Goal: Task Accomplishment & Management: Manage account settings

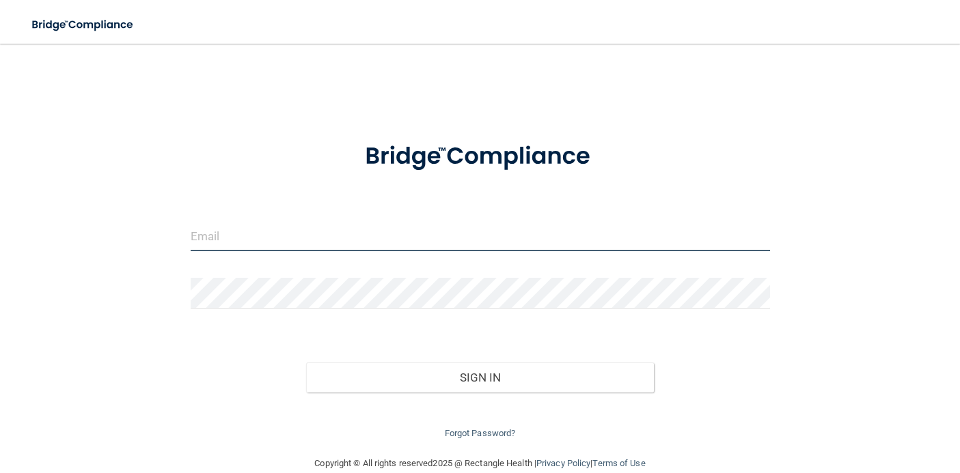
click at [218, 245] on input "email" at bounding box center [480, 236] width 579 height 31
type input "[EMAIL_ADDRESS][DOMAIN_NAME]"
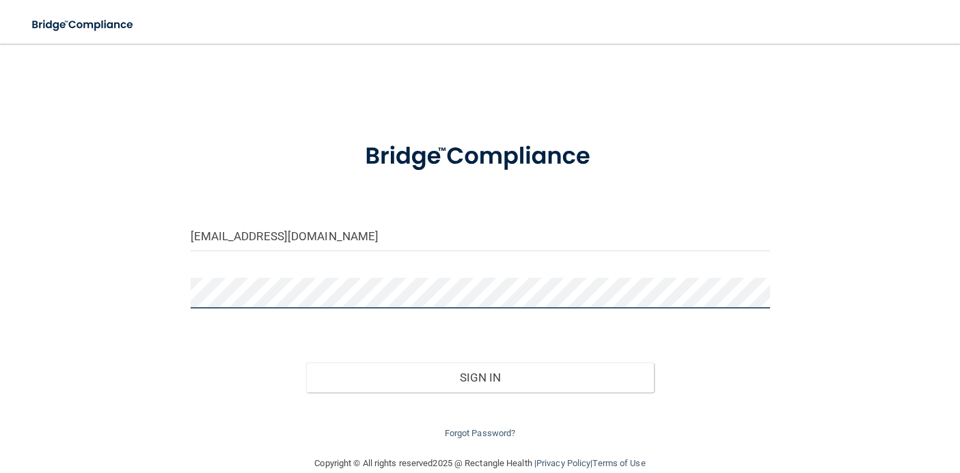
click at [306, 363] on button "Sign In" at bounding box center [480, 378] width 348 height 30
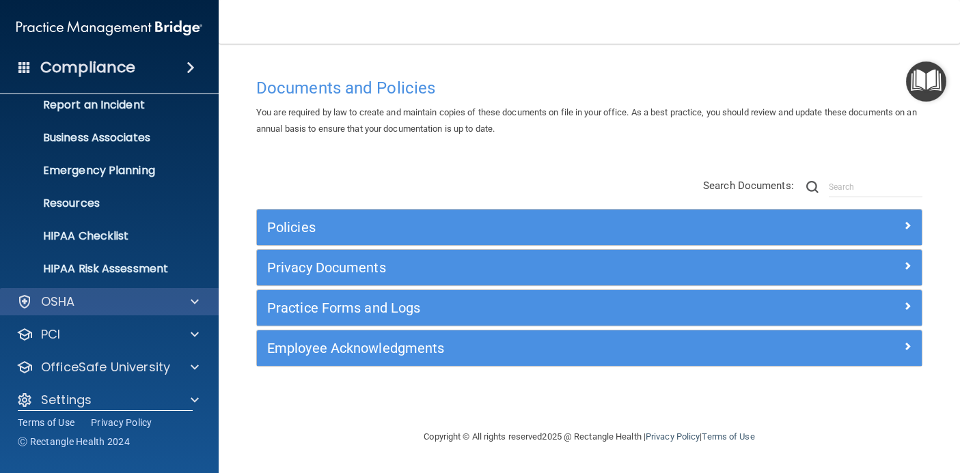
scroll to position [94, 0]
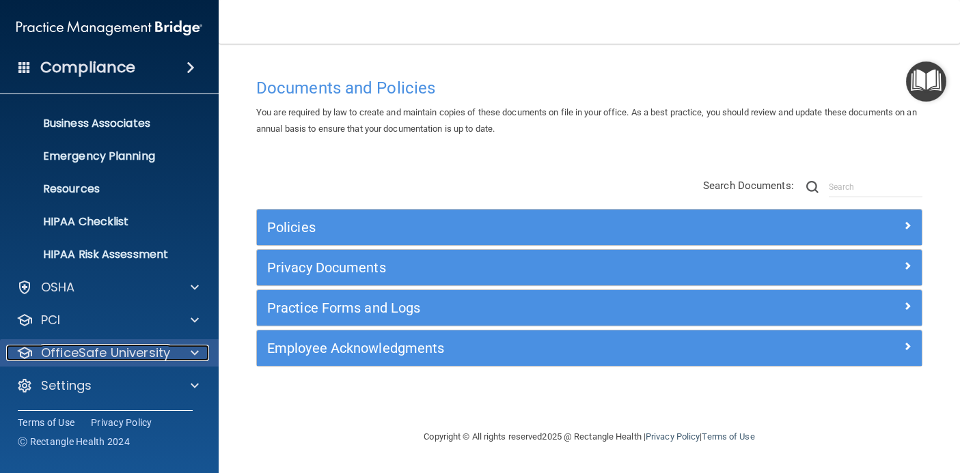
click at [191, 350] on span at bounding box center [195, 353] width 8 height 16
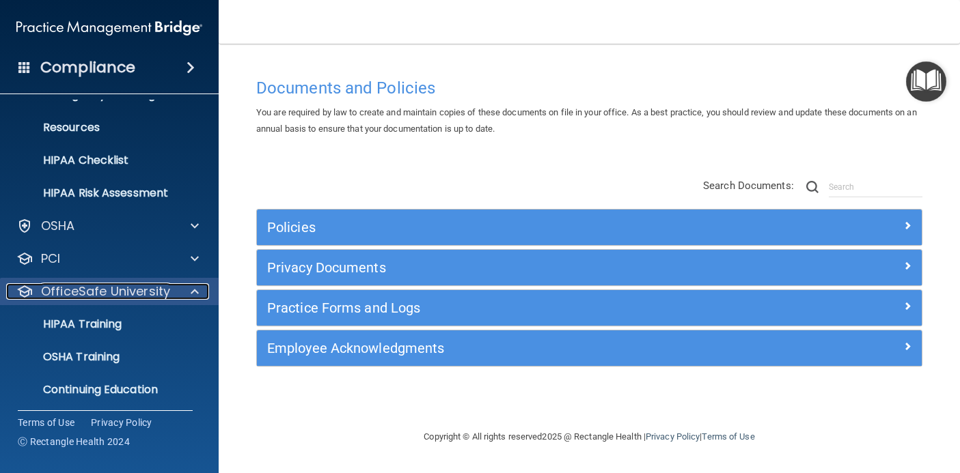
scroll to position [192, 0]
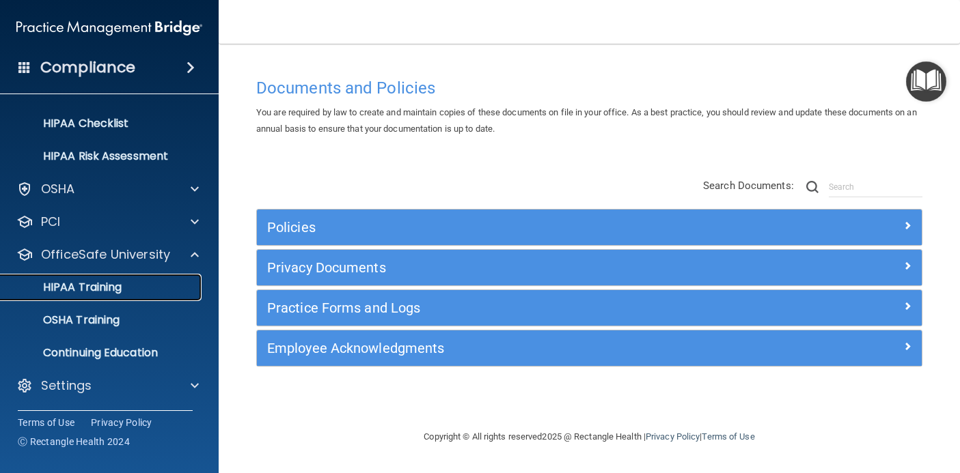
click at [122, 289] on p "HIPAA Training" at bounding box center [65, 288] width 113 height 14
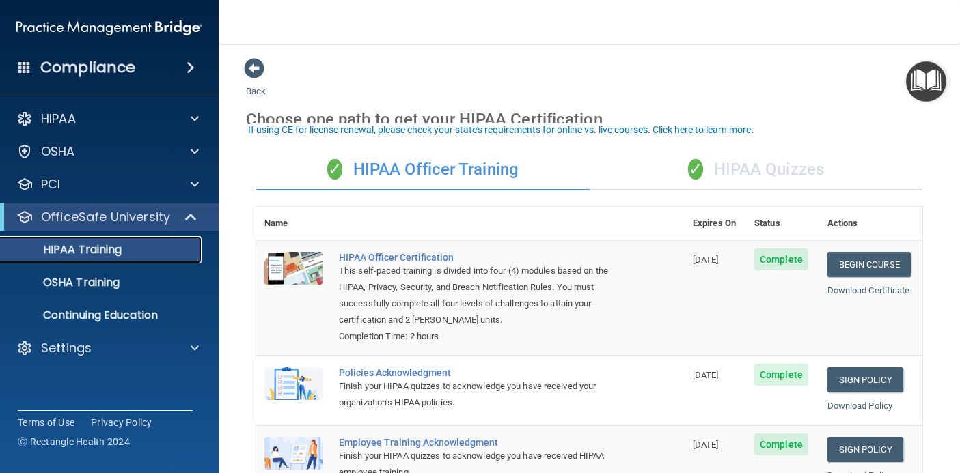
scroll to position [61, 0]
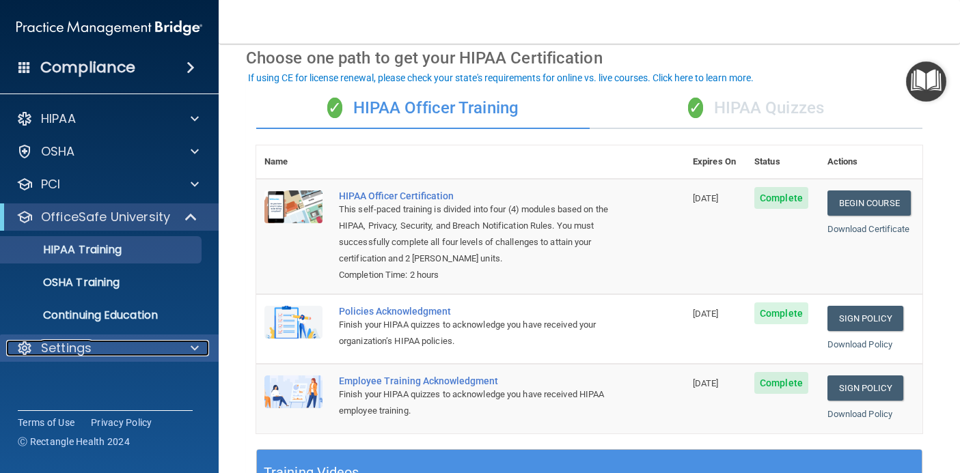
click at [195, 349] on span at bounding box center [195, 348] width 8 height 16
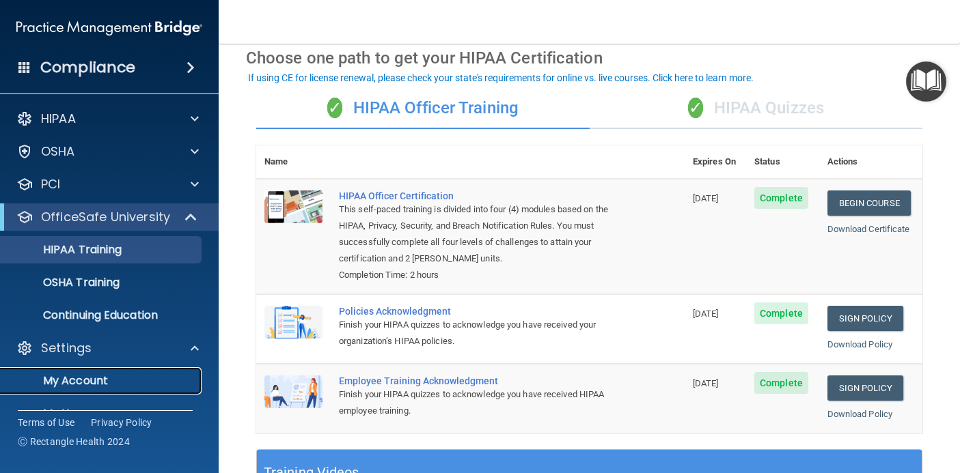
click at [72, 376] on p "My Account" at bounding box center [102, 381] width 186 height 14
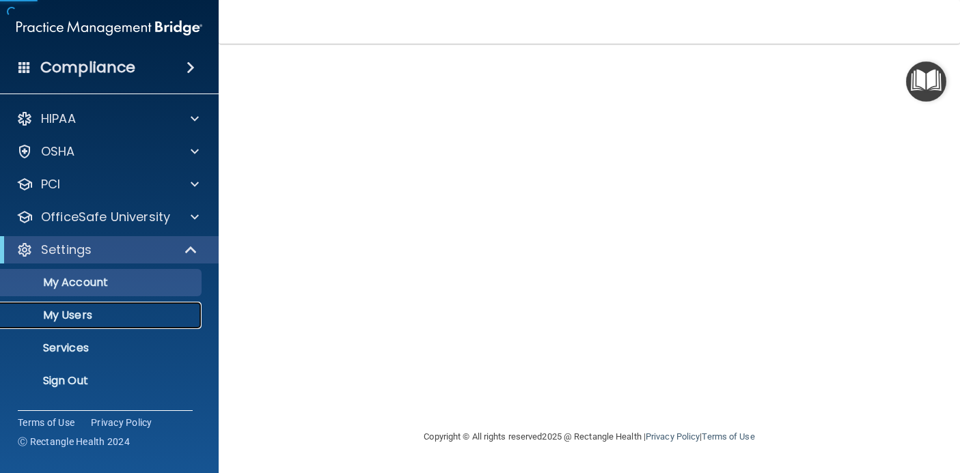
click at [81, 316] on p "My Users" at bounding box center [102, 316] width 186 height 14
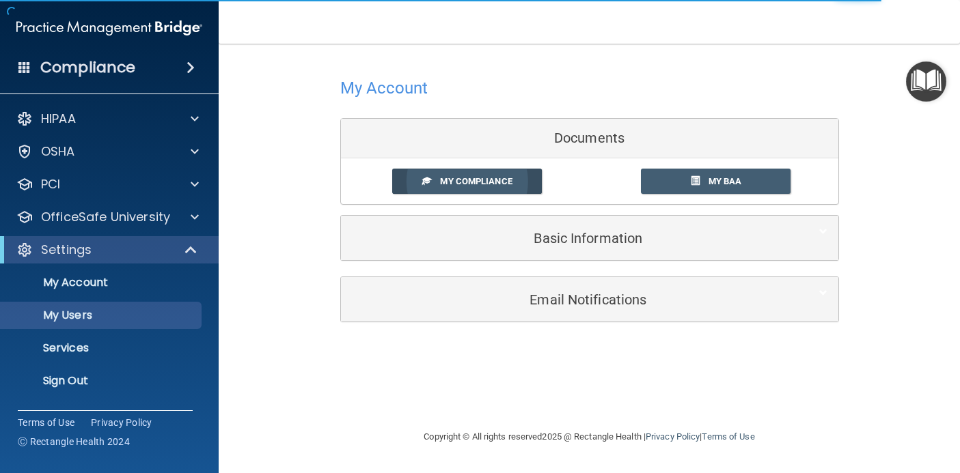
click at [464, 175] on link "My Compliance" at bounding box center [467, 181] width 150 height 25
select select "20"
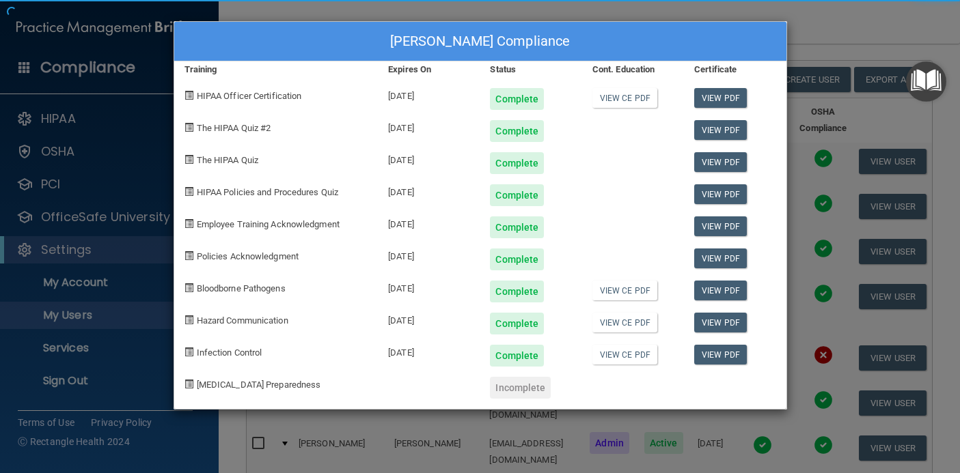
scroll to position [123, 0]
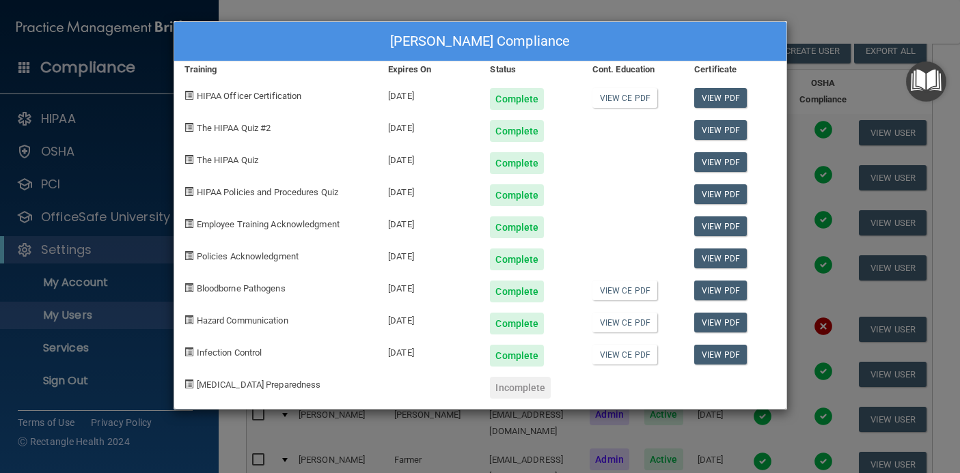
click at [471, 461] on div "Merri Ann Farmer's Compliance Training Expires On Status Cont. Education Certif…" at bounding box center [480, 236] width 960 height 473
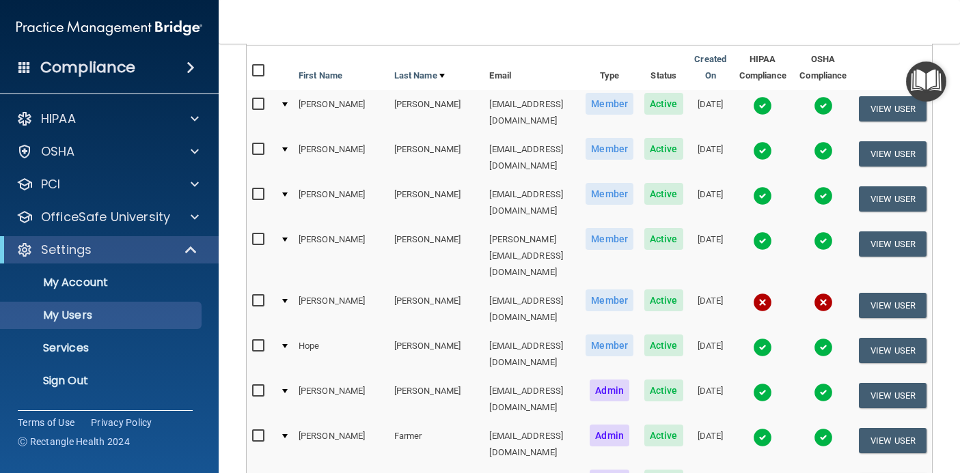
scroll to position [0, 0]
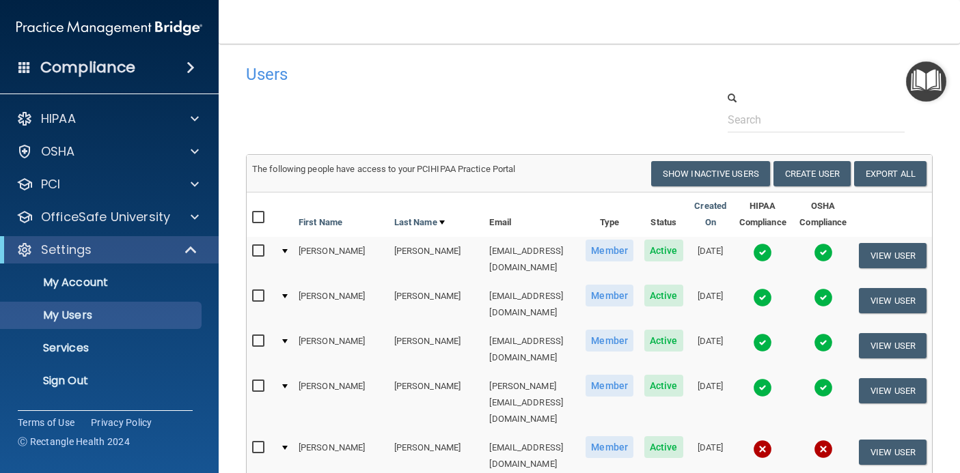
click at [406, 123] on div at bounding box center [589, 112] width 707 height 42
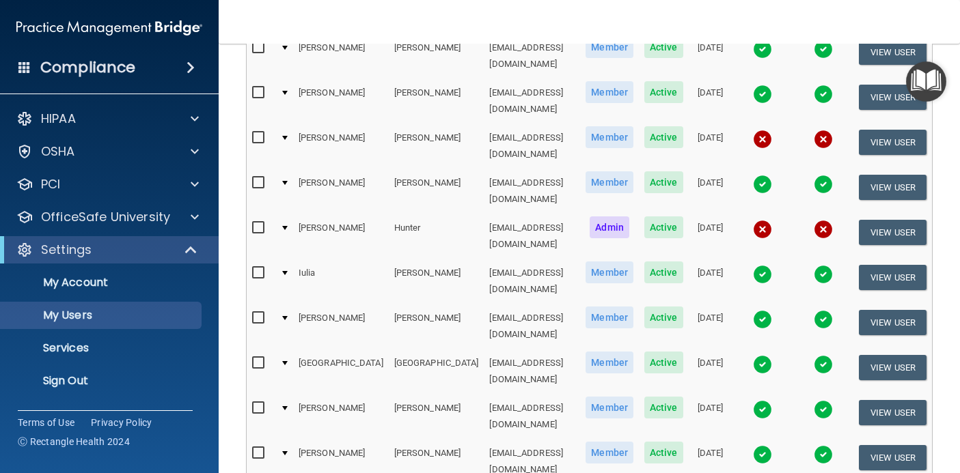
scroll to position [665, 0]
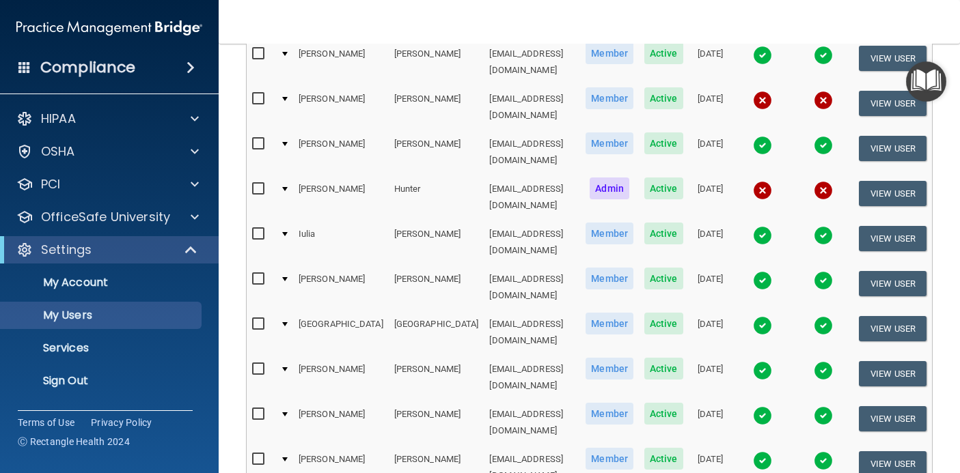
select select "20"
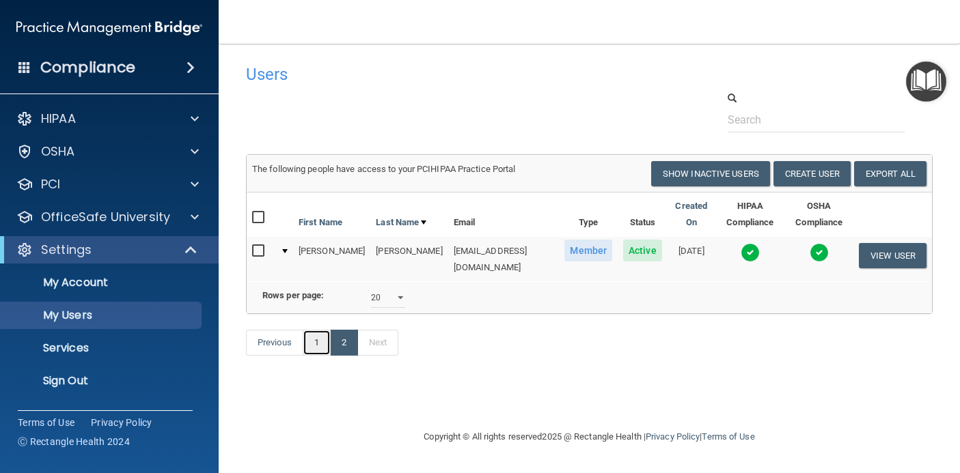
click at [316, 335] on link "1" at bounding box center [317, 343] width 28 height 26
select select "20"
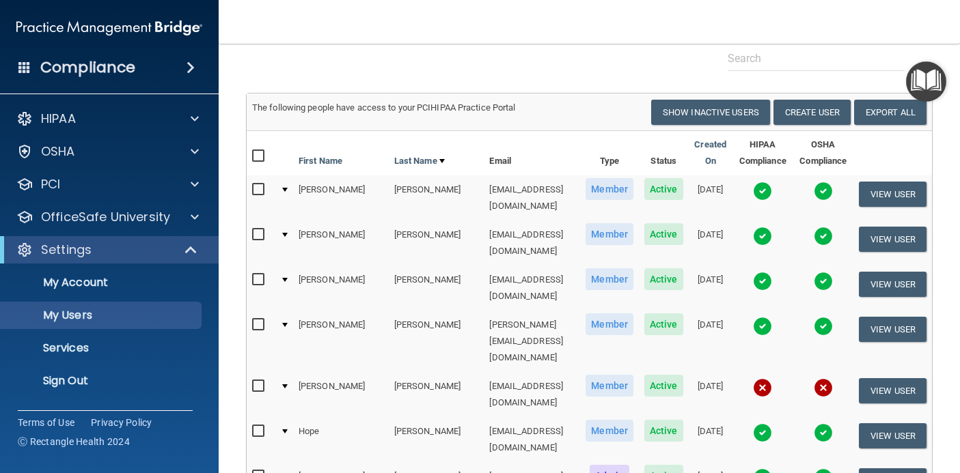
scroll to position [123, 0]
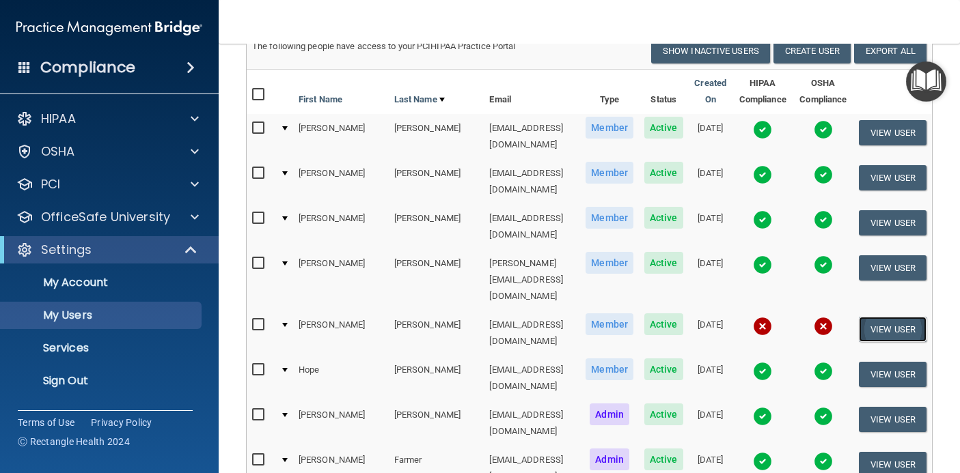
click at [912, 317] on button "View User" at bounding box center [893, 329] width 68 height 25
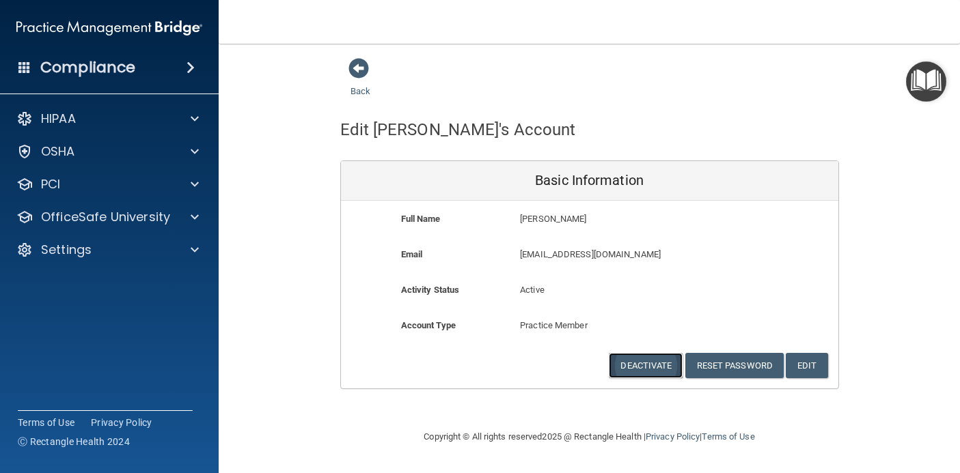
click at [642, 361] on button "Deactivate" at bounding box center [646, 365] width 74 height 25
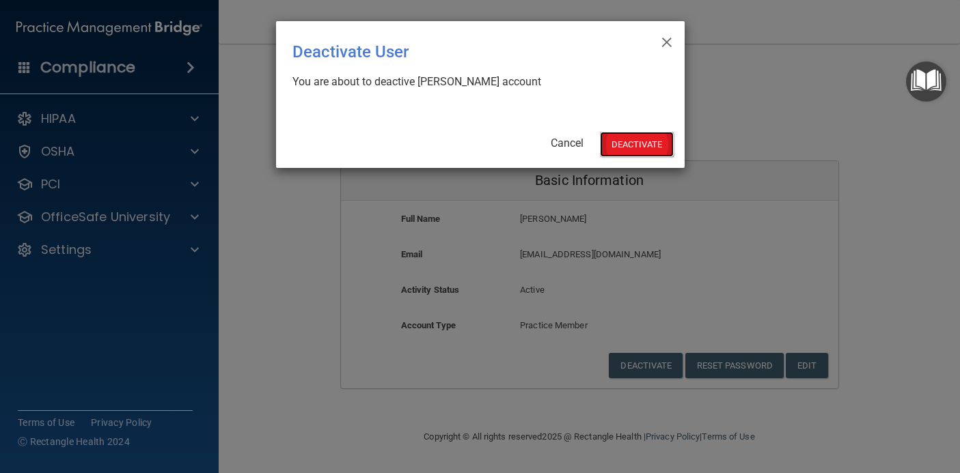
click at [622, 149] on button "Deactivate" at bounding box center [637, 144] width 74 height 25
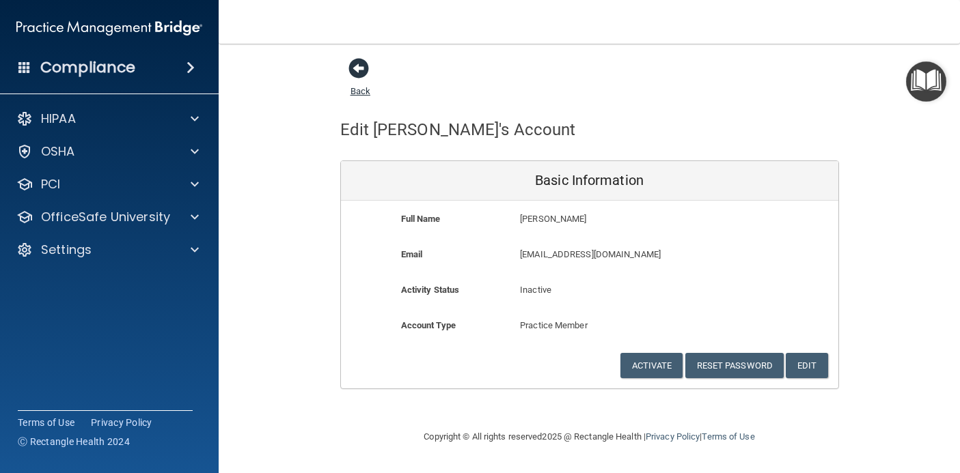
click at [352, 68] on span at bounding box center [358, 68] width 20 height 20
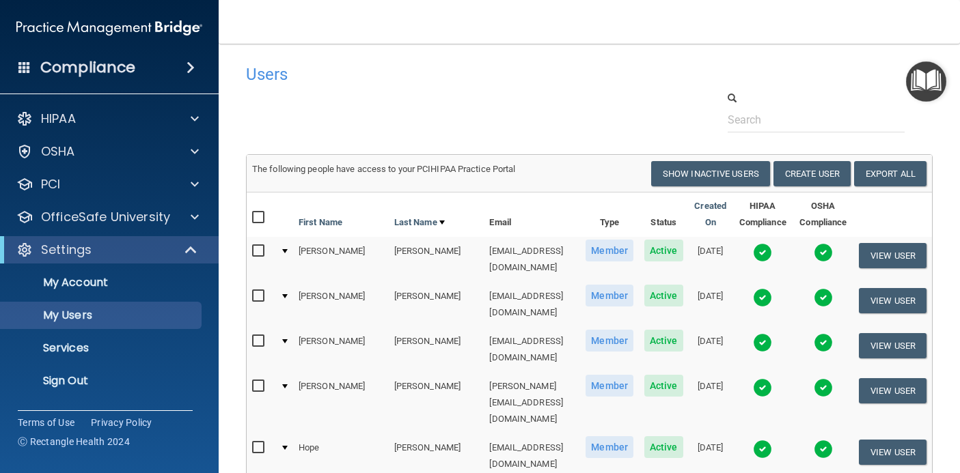
click at [432, 131] on div at bounding box center [589, 112] width 707 height 42
click at [98, 376] on p "Sign Out" at bounding box center [102, 381] width 186 height 14
